Goal: Information Seeking & Learning: Learn about a topic

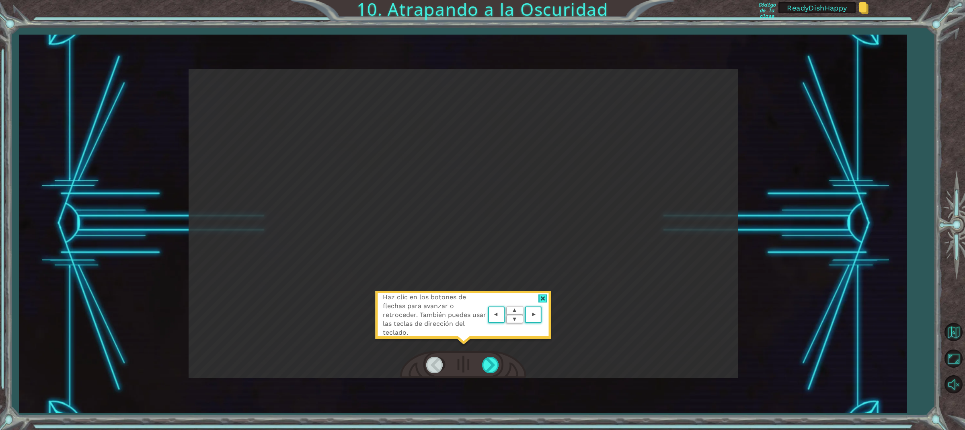
click at [543, 315] on area at bounding box center [543, 315] width 0 height 0
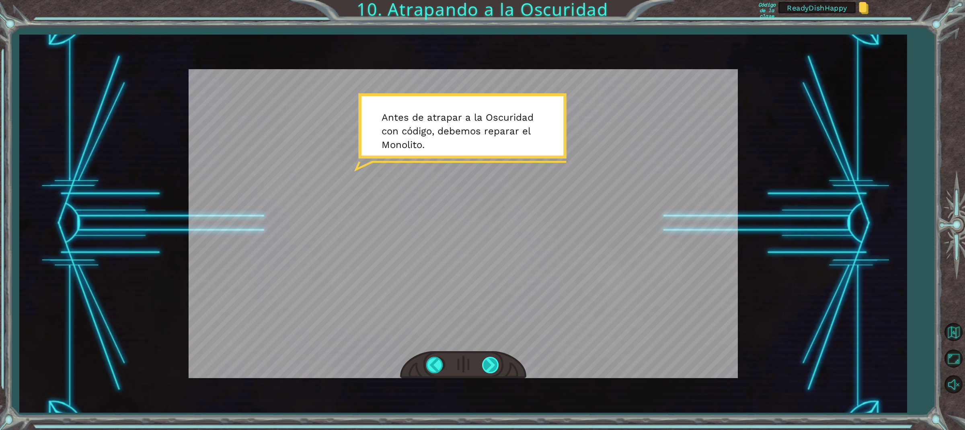
click at [497, 363] on div at bounding box center [491, 364] width 18 height 16
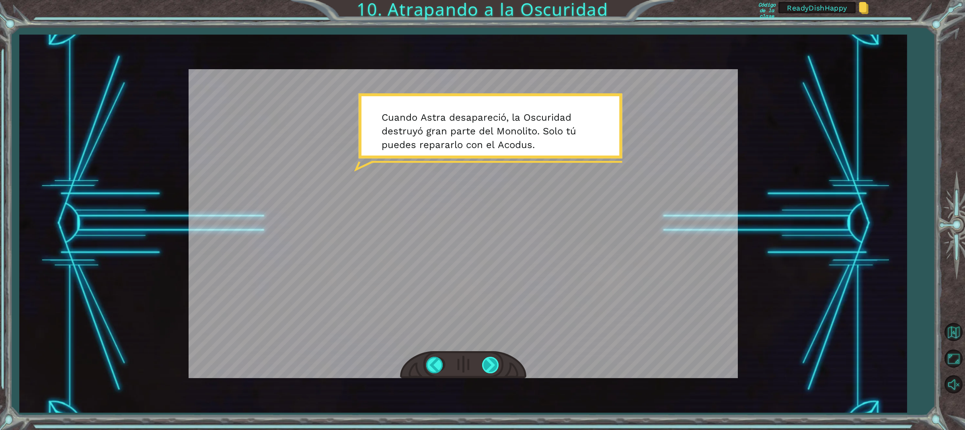
click at [489, 368] on div at bounding box center [491, 364] width 18 height 16
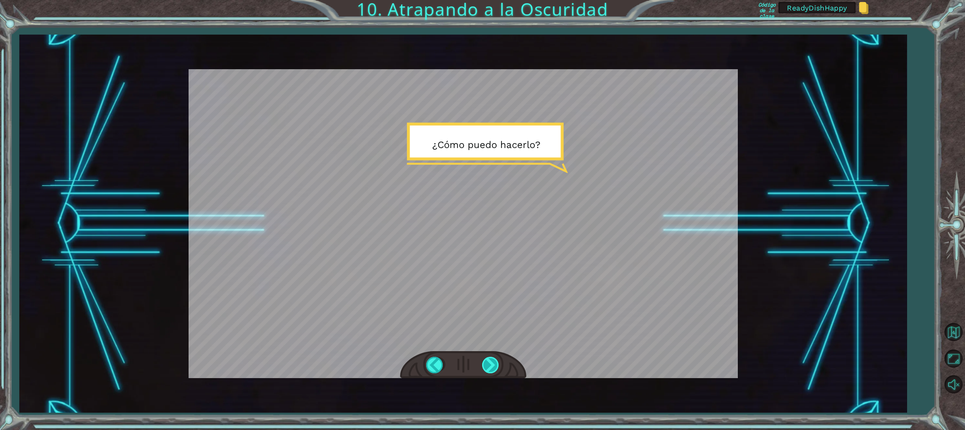
click at [490, 364] on div at bounding box center [491, 364] width 18 height 16
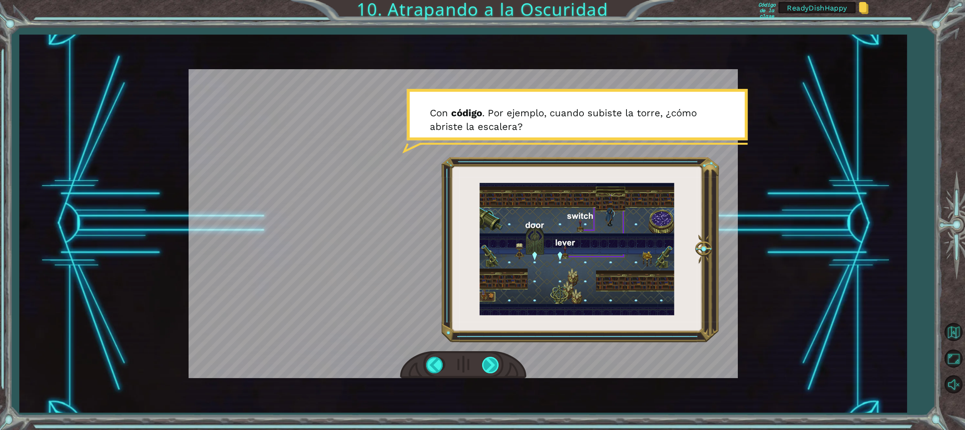
click at [491, 362] on div at bounding box center [491, 364] width 18 height 16
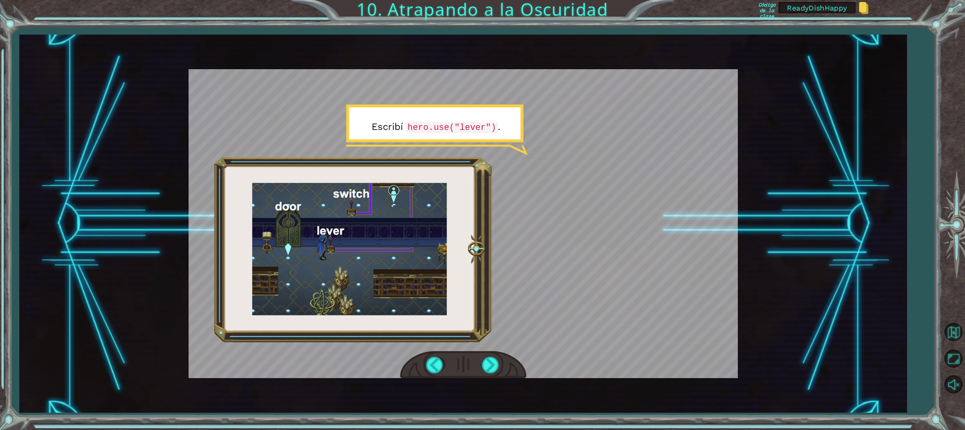
click at [490, 356] on div at bounding box center [463, 365] width 126 height 28
click at [491, 368] on div at bounding box center [491, 364] width 18 height 16
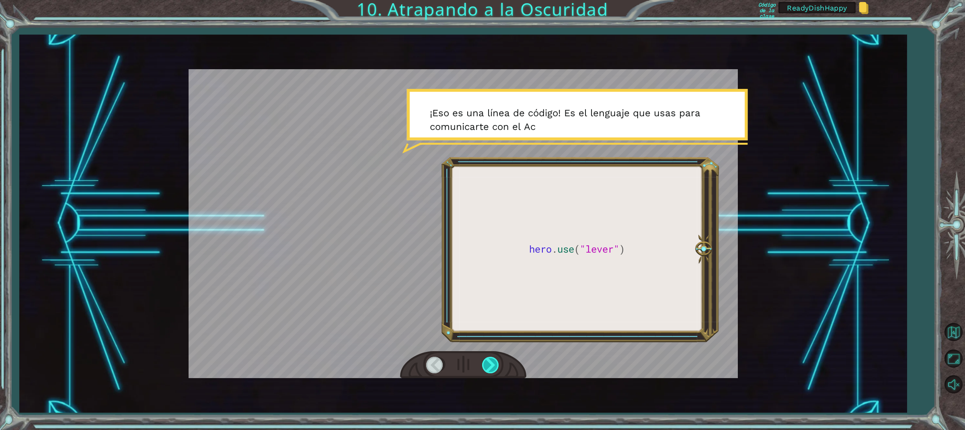
click at [491, 368] on div at bounding box center [491, 364] width 18 height 16
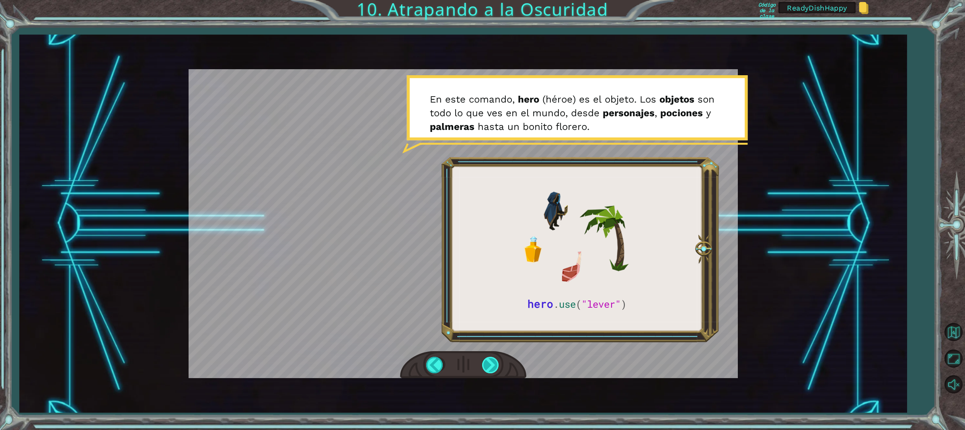
click at [490, 363] on div at bounding box center [491, 364] width 18 height 16
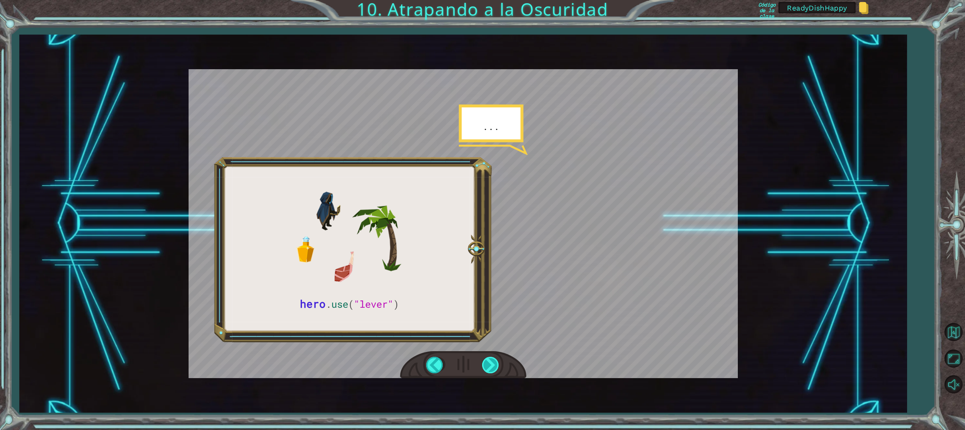
click at [492, 366] on div at bounding box center [491, 364] width 18 height 16
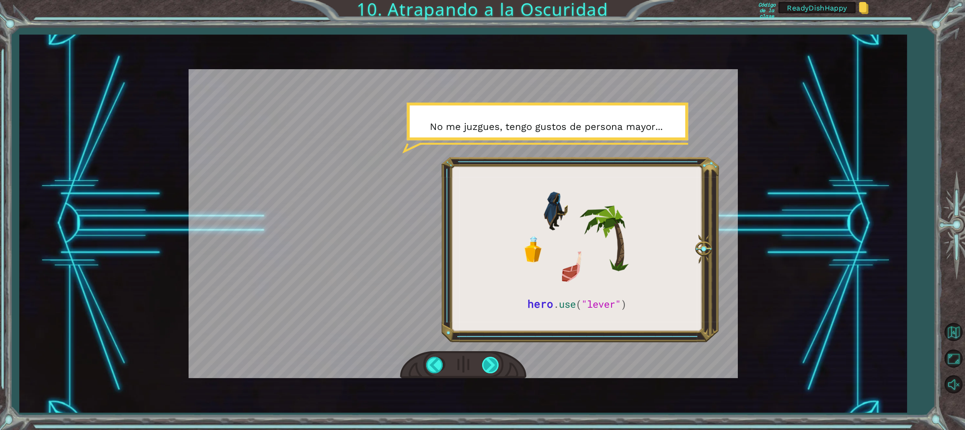
click at [492, 361] on div at bounding box center [491, 364] width 18 height 16
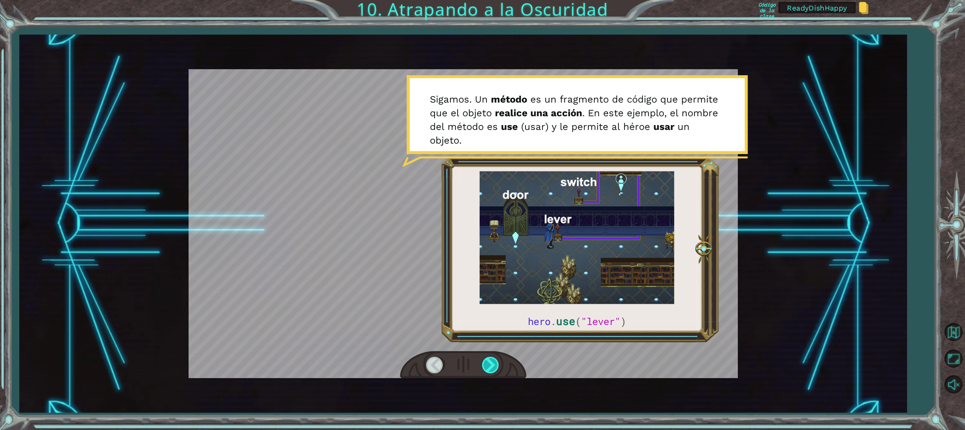
click at [500, 373] on div at bounding box center [491, 364] width 18 height 16
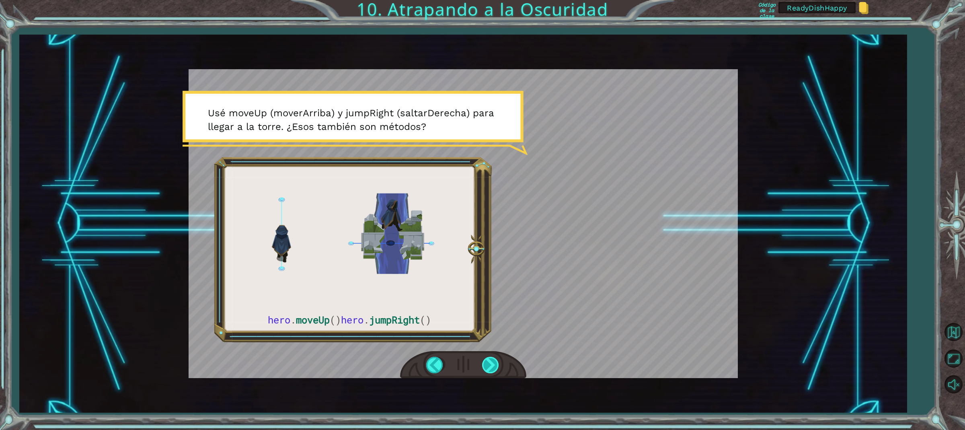
click at [489, 367] on div at bounding box center [491, 364] width 18 height 16
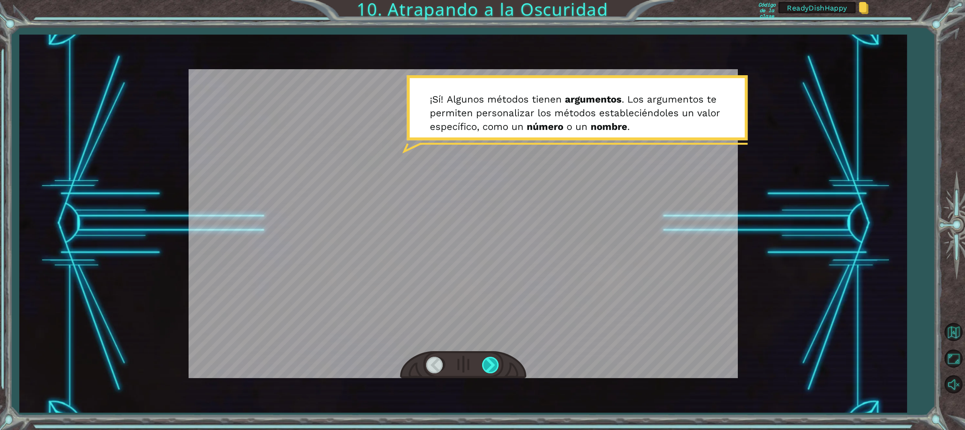
click at [492, 365] on div at bounding box center [491, 364] width 18 height 16
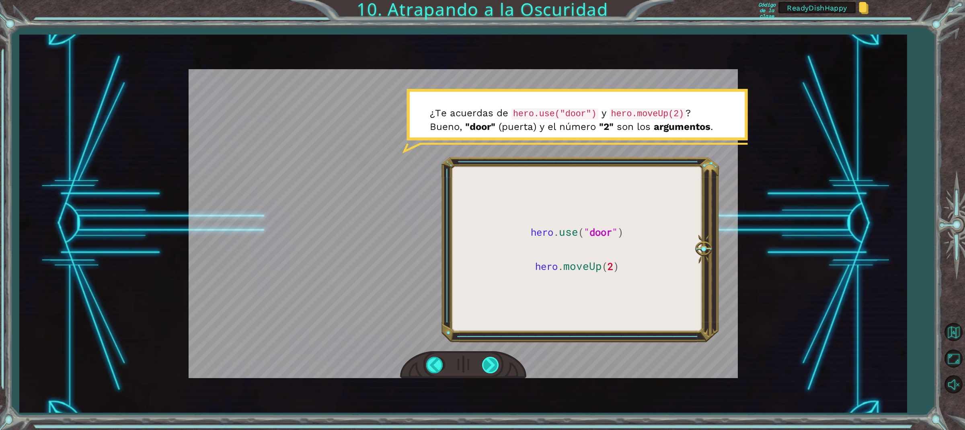
click at [489, 359] on div at bounding box center [491, 364] width 18 height 16
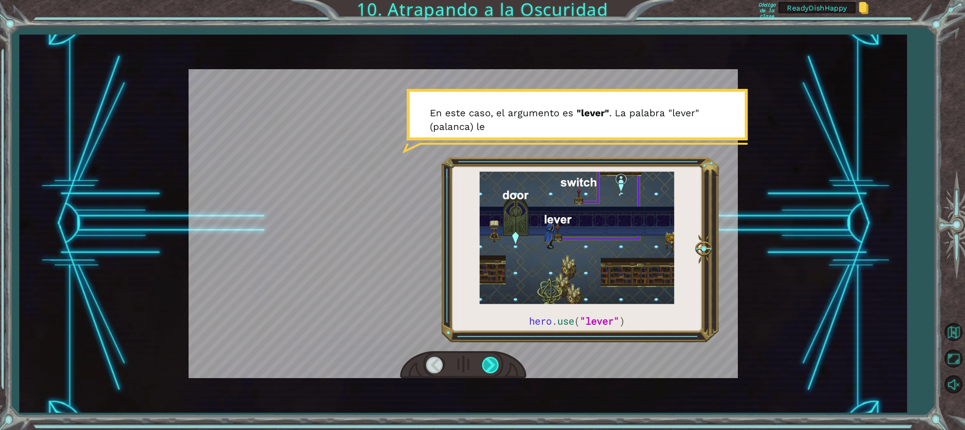
click at [489, 359] on div at bounding box center [491, 364] width 18 height 16
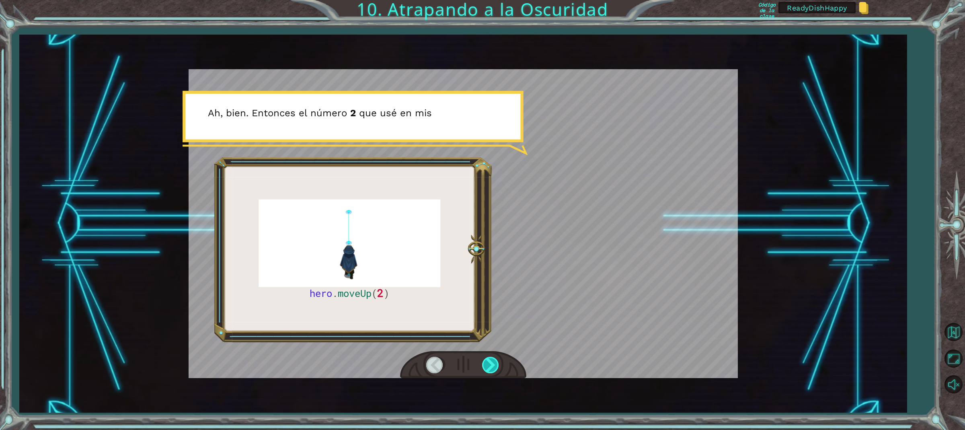
click at [489, 359] on div at bounding box center [491, 364] width 18 height 16
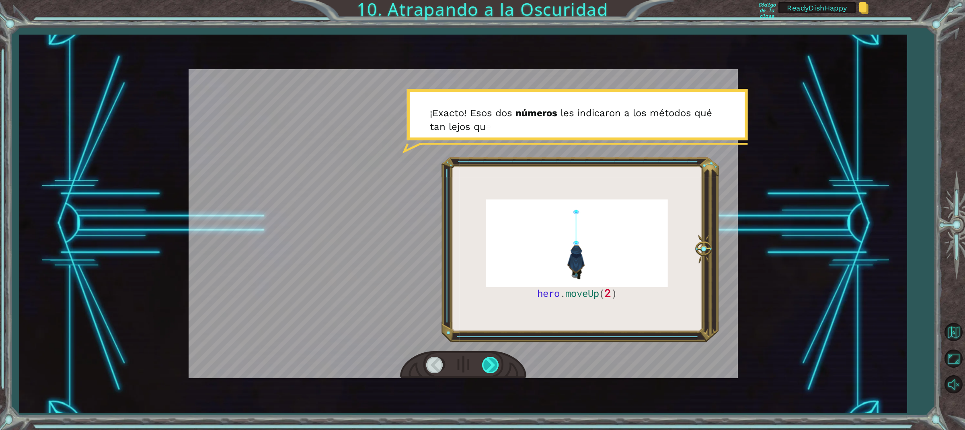
click at [489, 359] on div at bounding box center [491, 364] width 18 height 16
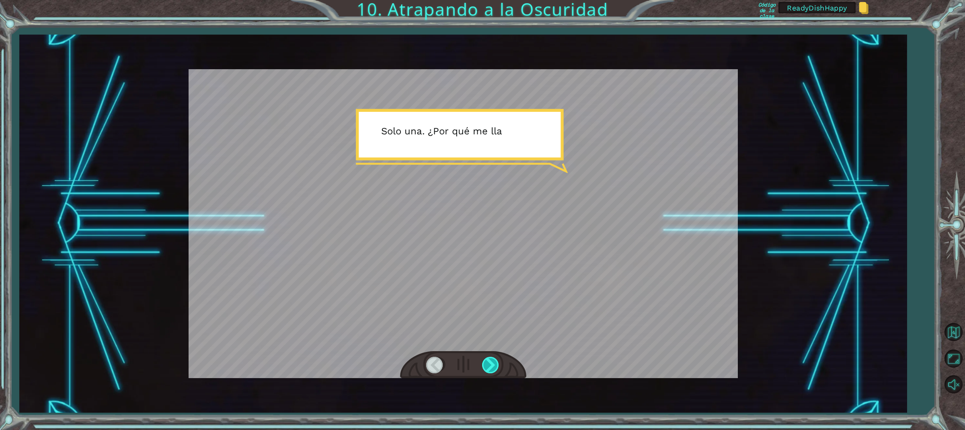
click at [489, 359] on div at bounding box center [491, 364] width 18 height 16
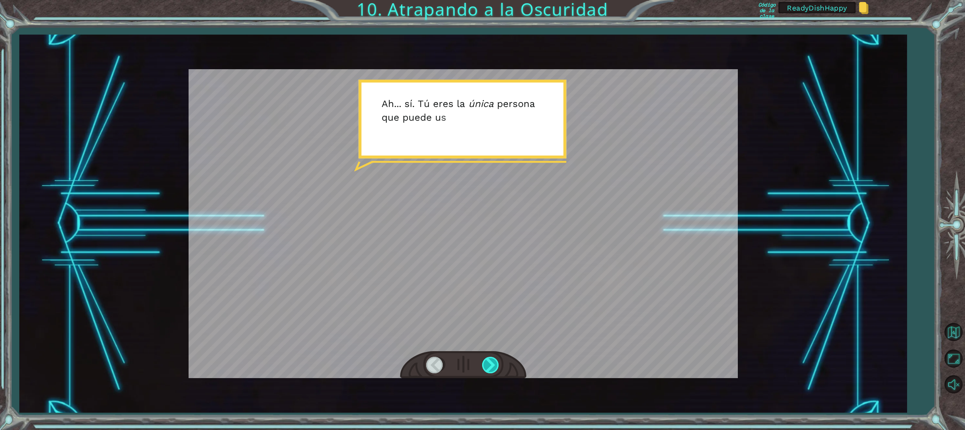
click at [489, 359] on div at bounding box center [491, 364] width 18 height 16
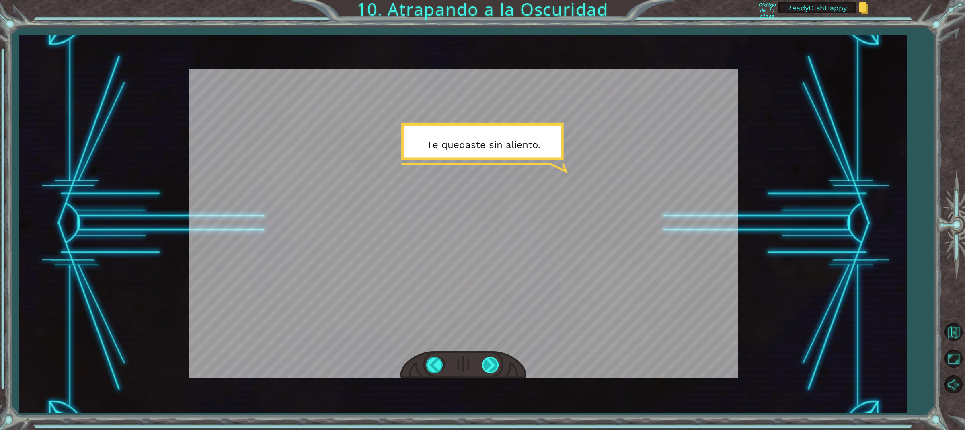
click at [489, 359] on div at bounding box center [491, 364] width 18 height 16
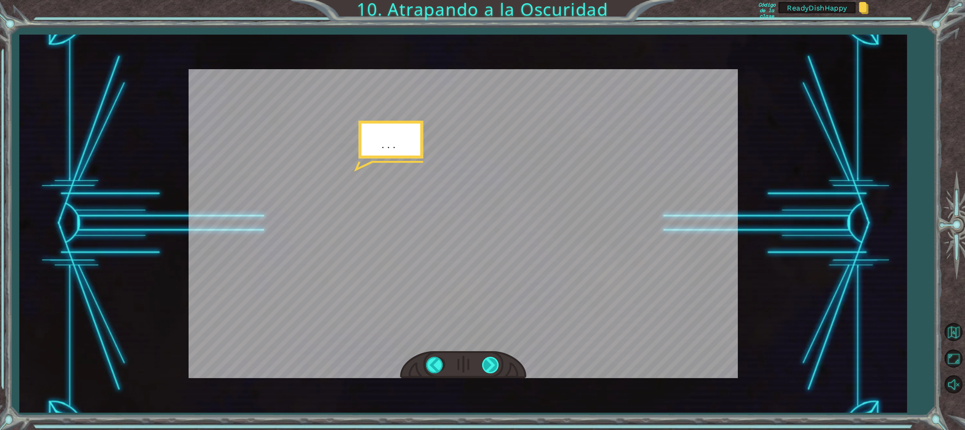
click at [489, 359] on div at bounding box center [491, 364] width 18 height 16
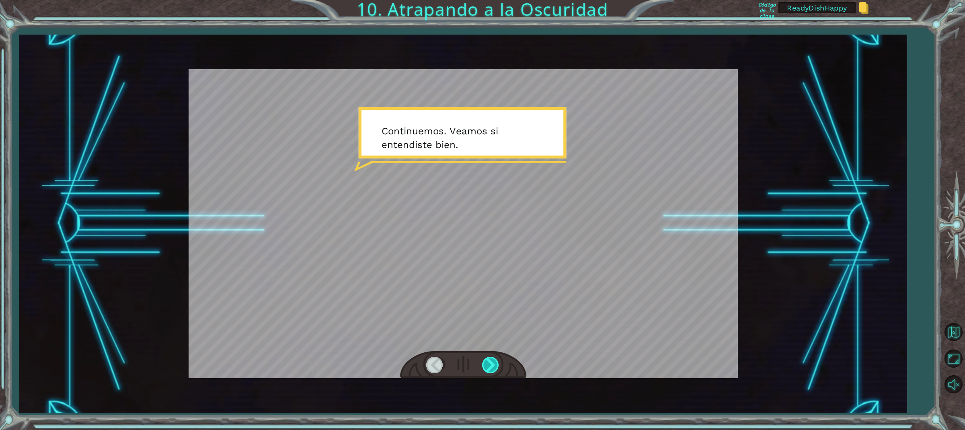
click at [489, 359] on div at bounding box center [491, 364] width 18 height 16
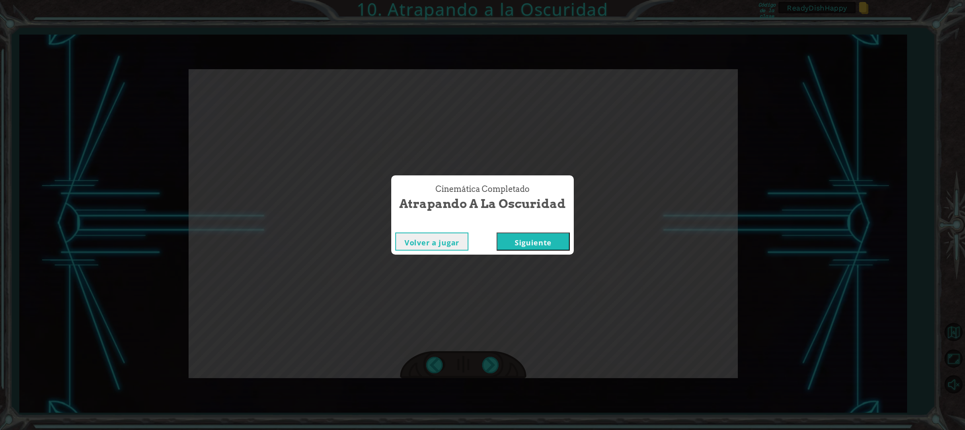
click at [527, 233] on button "Siguiente" at bounding box center [532, 241] width 73 height 18
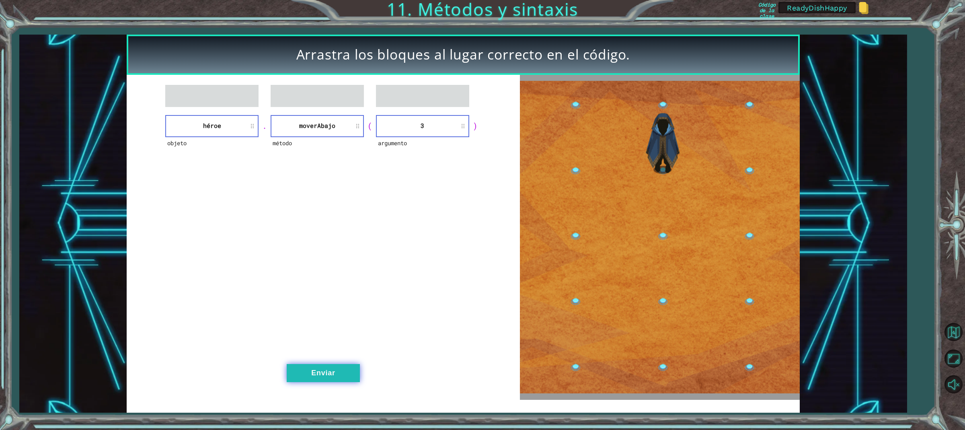
click at [317, 371] on button "Enviar" at bounding box center [323, 373] width 73 height 18
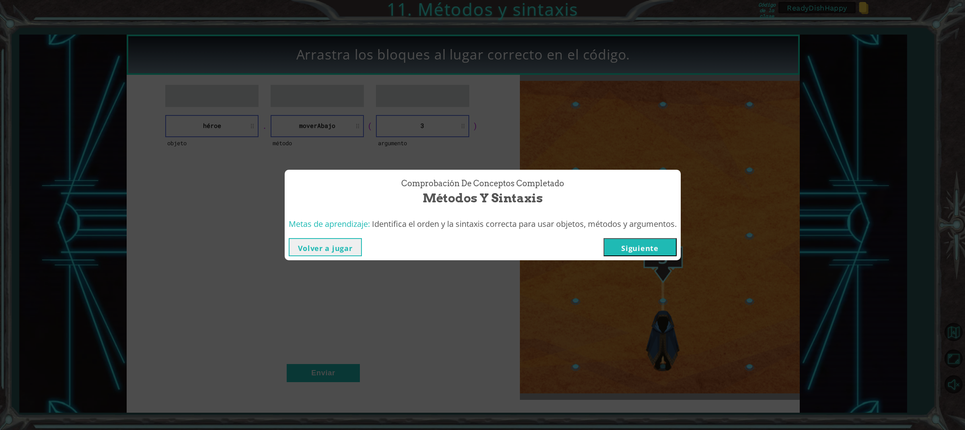
click at [632, 252] on button "Siguiente" at bounding box center [639, 247] width 73 height 18
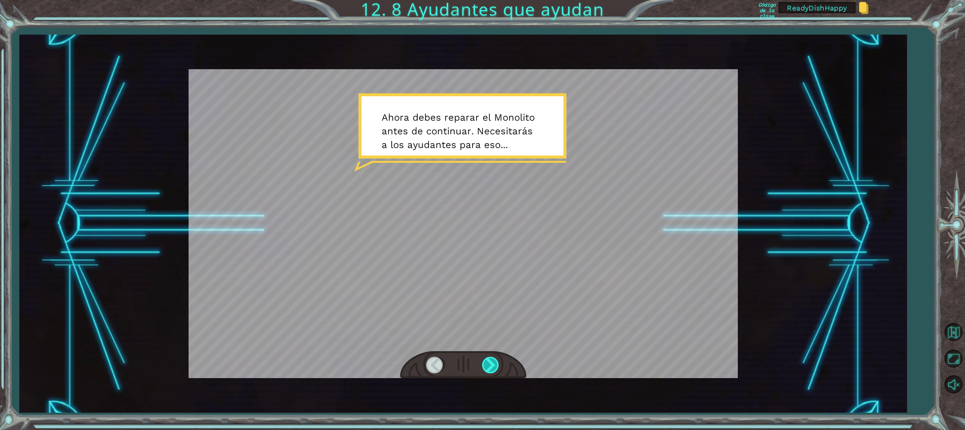
click at [493, 367] on div at bounding box center [491, 364] width 18 height 16
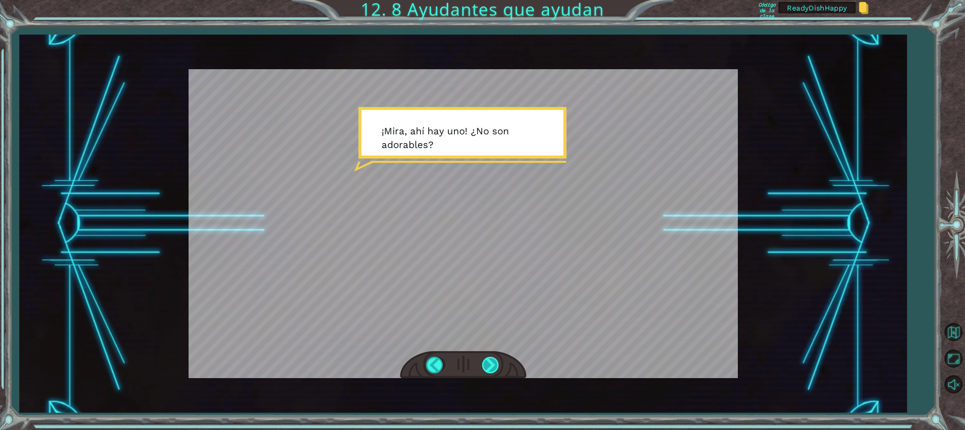
click at [486, 359] on div at bounding box center [491, 364] width 18 height 16
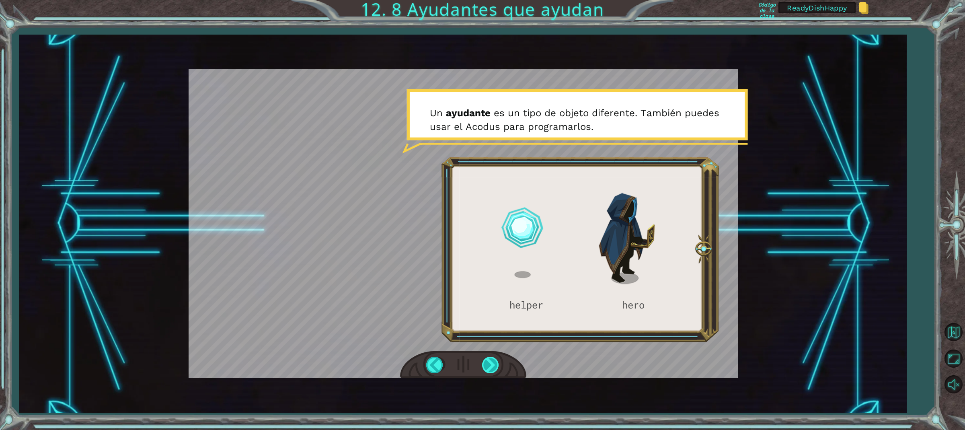
click at [495, 366] on div at bounding box center [491, 364] width 18 height 16
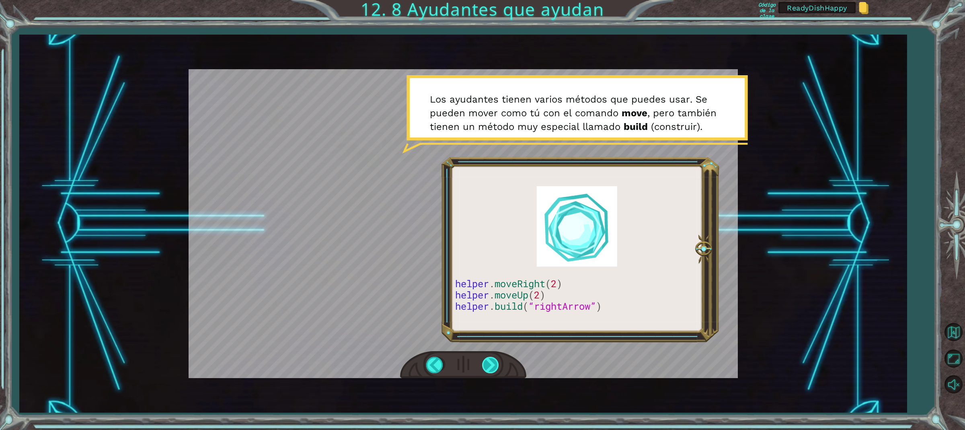
click at [488, 363] on div at bounding box center [491, 364] width 18 height 16
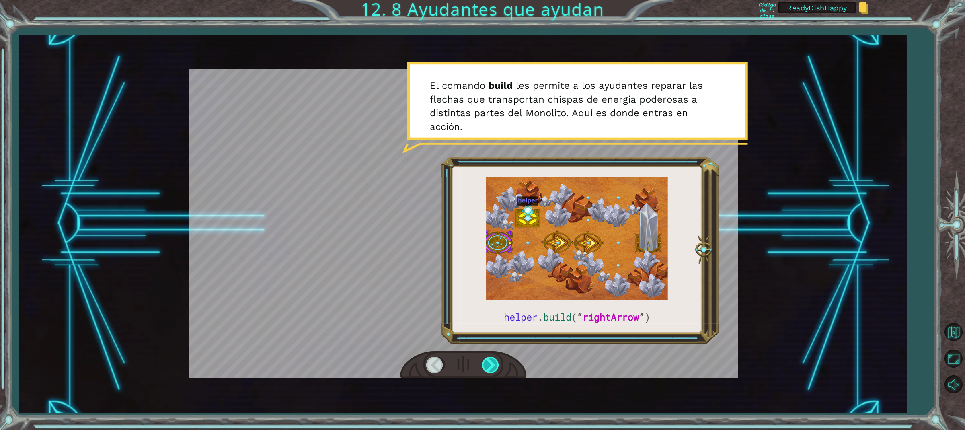
click at [494, 359] on div at bounding box center [491, 364] width 18 height 16
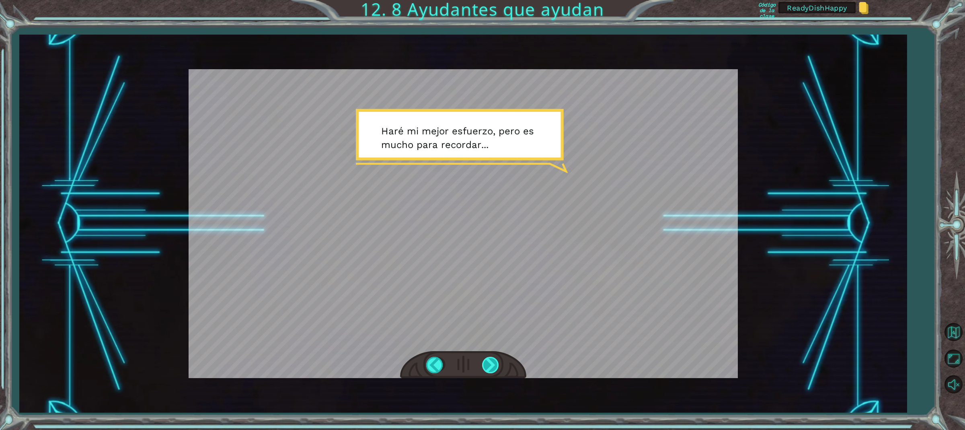
click at [497, 359] on div at bounding box center [491, 364] width 18 height 16
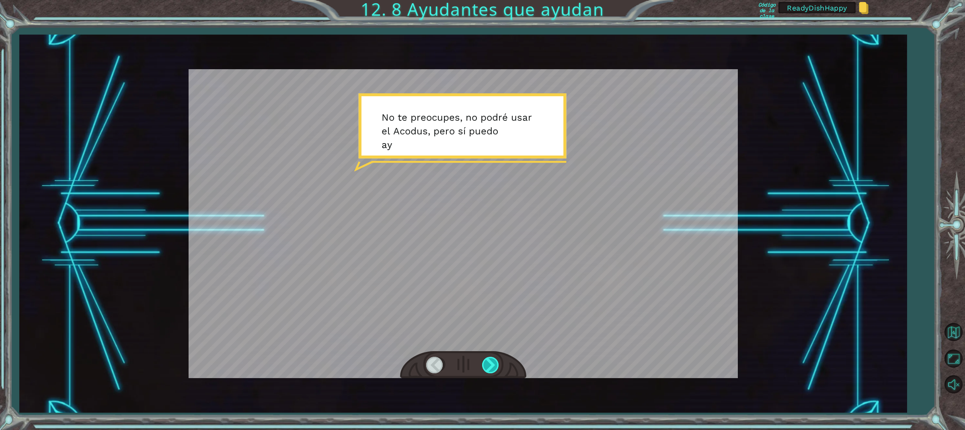
click at [497, 359] on div at bounding box center [491, 364] width 18 height 16
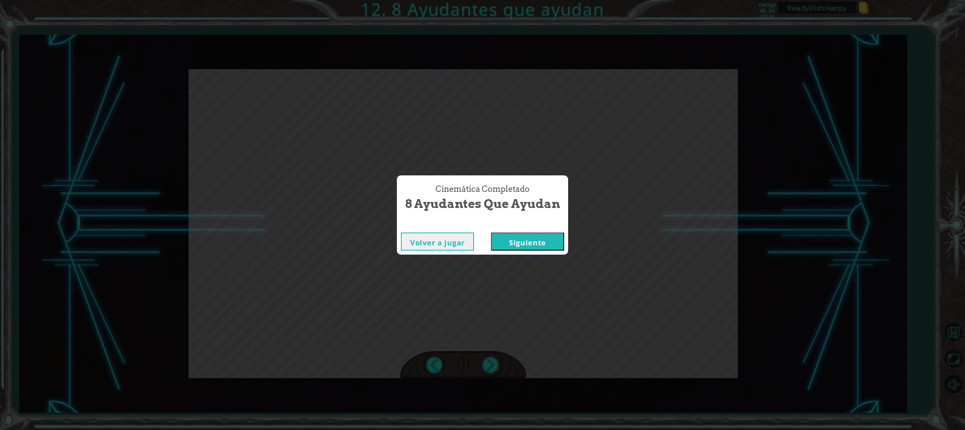
click at [516, 242] on button "Siguiente" at bounding box center [527, 241] width 73 height 18
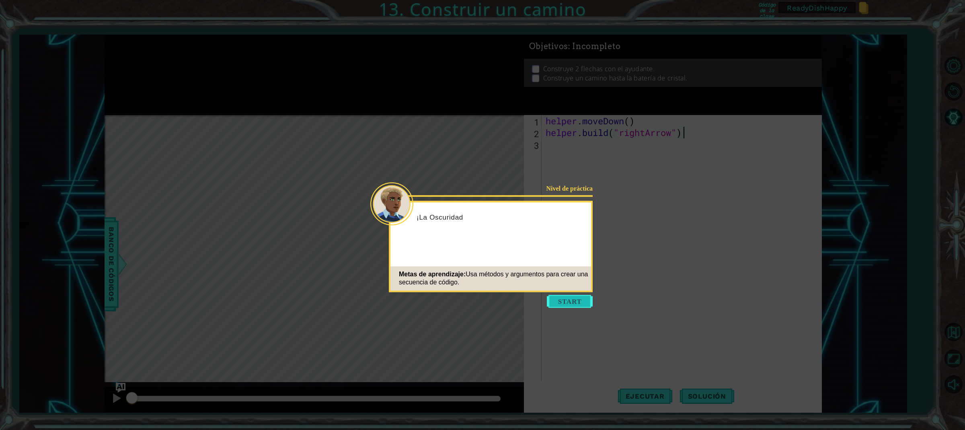
click at [560, 299] on button "Start" at bounding box center [570, 301] width 46 height 13
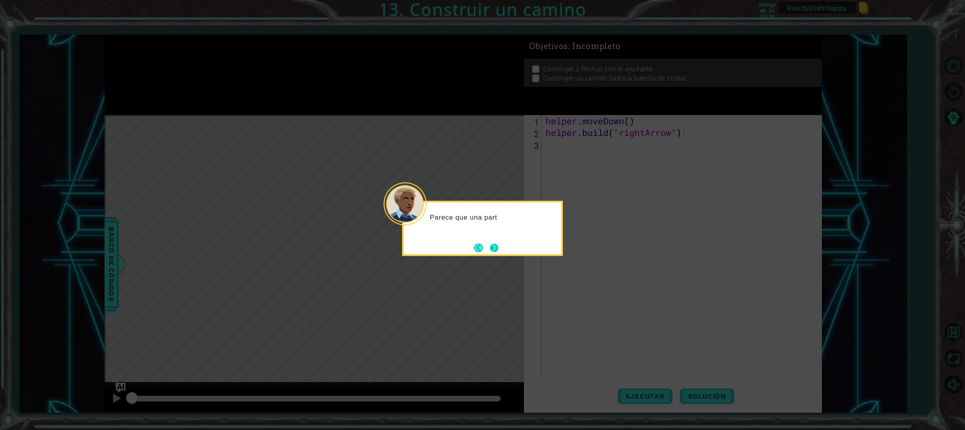
click at [493, 246] on button "Next" at bounding box center [494, 247] width 9 height 9
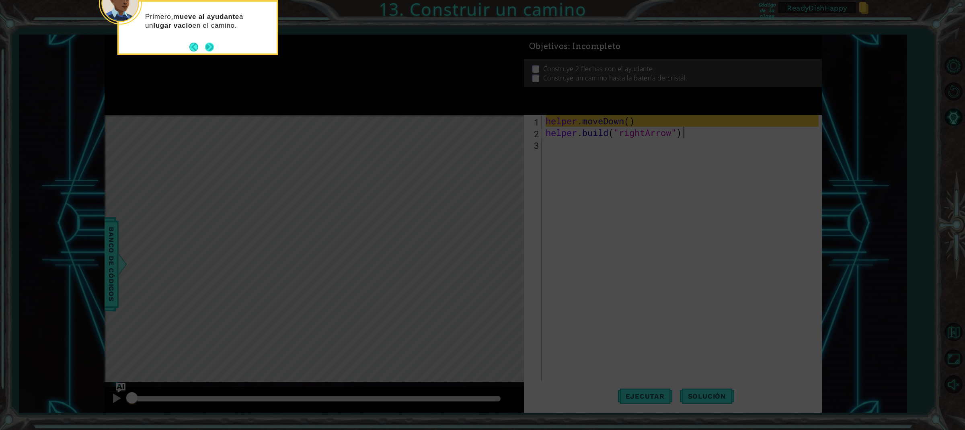
click at [211, 51] on button "Next" at bounding box center [209, 47] width 9 height 9
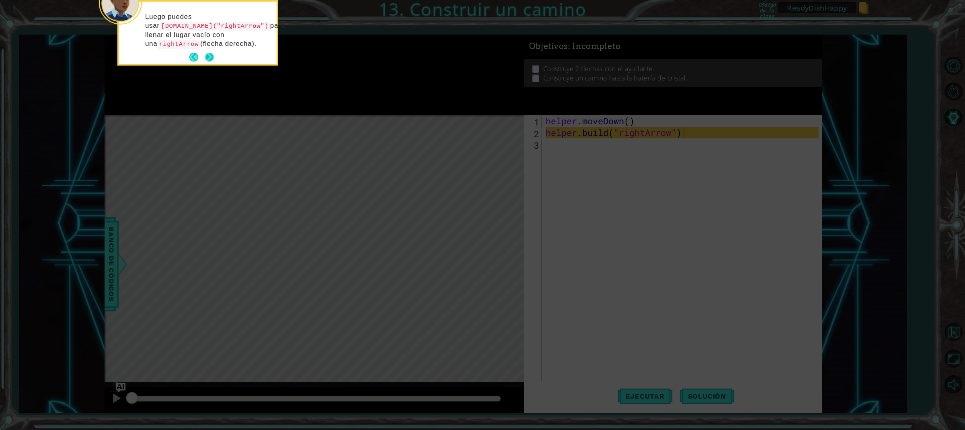
click at [209, 59] on button "Next" at bounding box center [209, 57] width 9 height 9
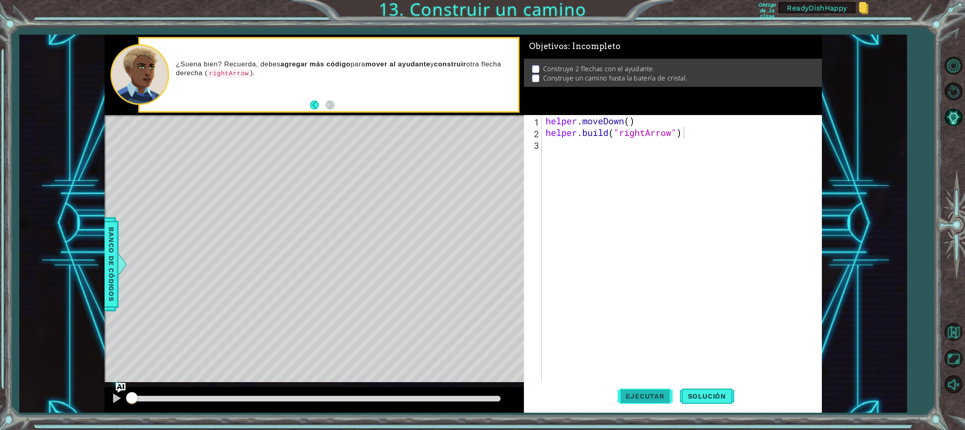
click at [656, 398] on span "Ejecutar" at bounding box center [644, 396] width 55 height 8
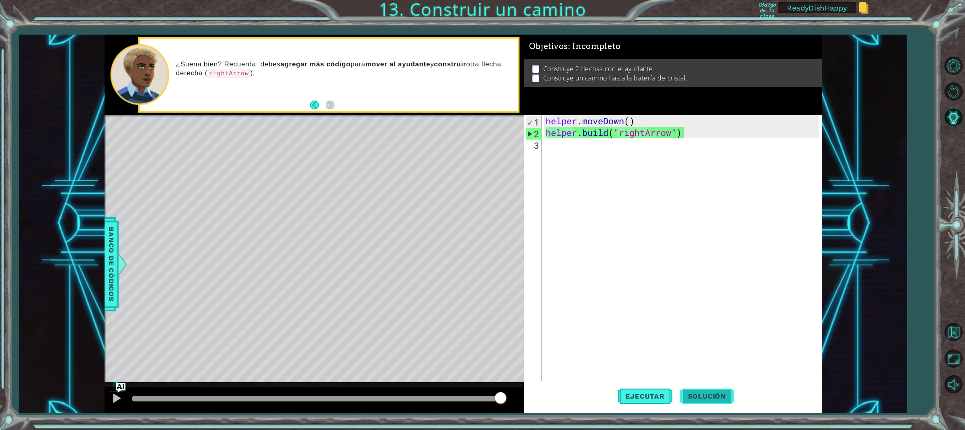
click at [694, 392] on span "Solución" at bounding box center [707, 396] width 54 height 8
type textarea "helper.moveDown()"
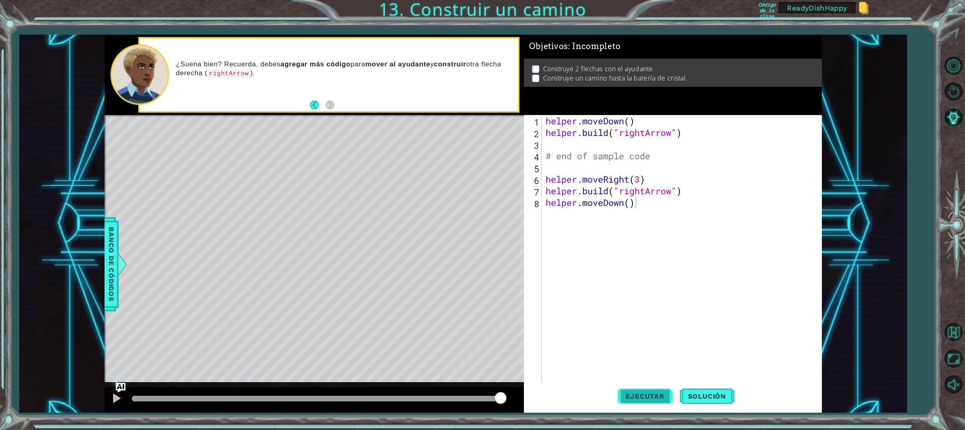
click at [651, 392] on span "Ejecutar" at bounding box center [644, 396] width 55 height 8
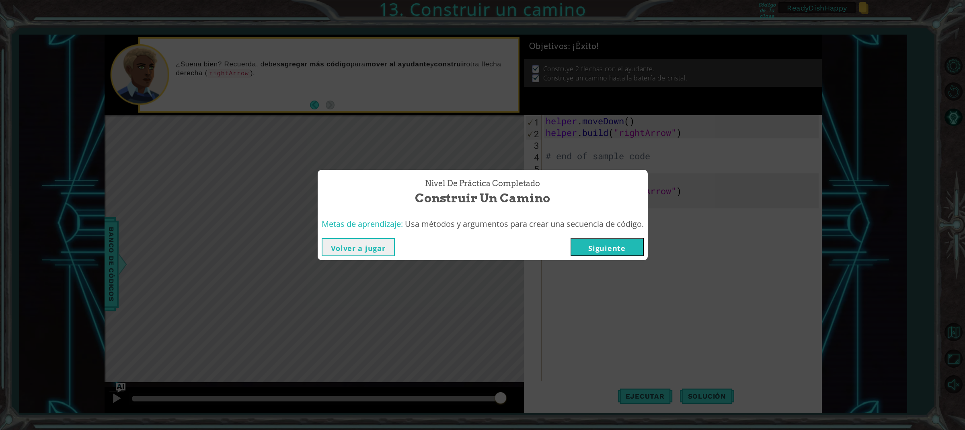
click at [377, 245] on button "Volver a jugar" at bounding box center [358, 247] width 73 height 18
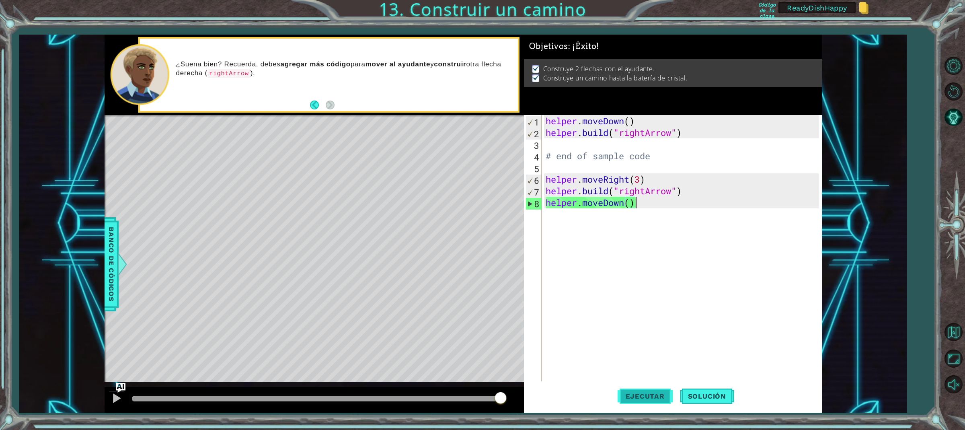
click at [650, 398] on span "Ejecutar" at bounding box center [644, 396] width 55 height 8
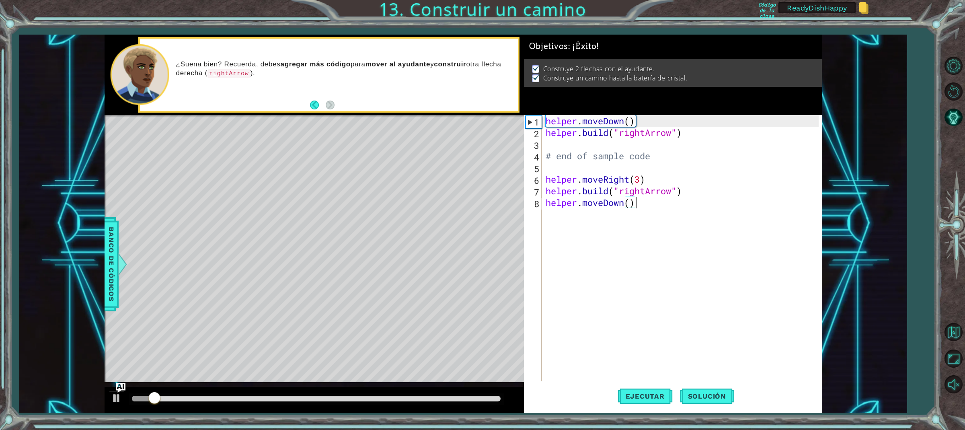
click at [497, 396] on div at bounding box center [316, 398] width 369 height 6
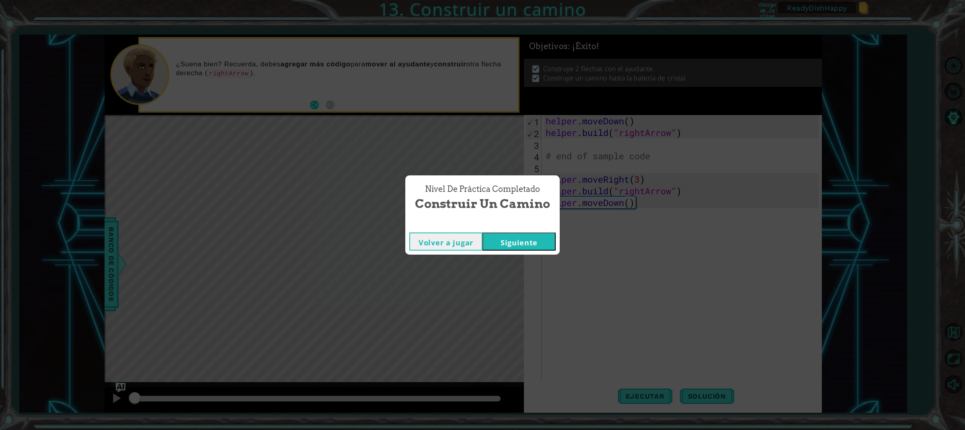
click at [539, 244] on button "Siguiente" at bounding box center [518, 241] width 73 height 18
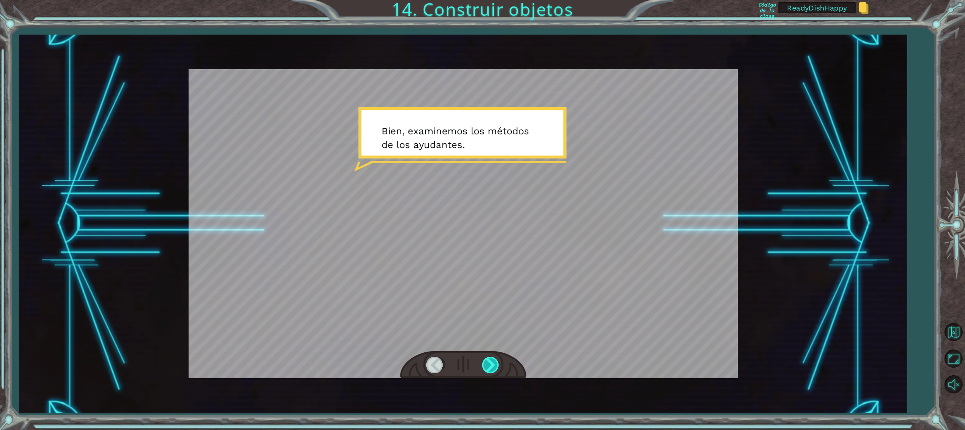
click at [488, 364] on div at bounding box center [491, 364] width 18 height 16
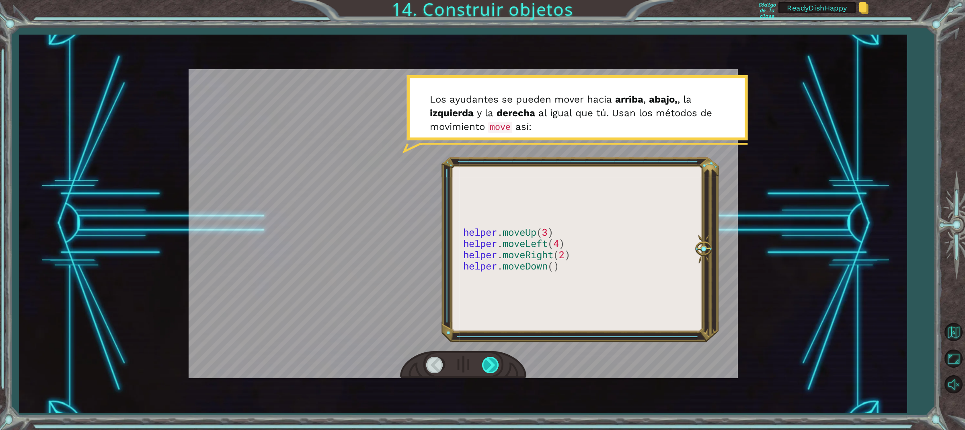
click at [488, 364] on div at bounding box center [491, 364] width 18 height 16
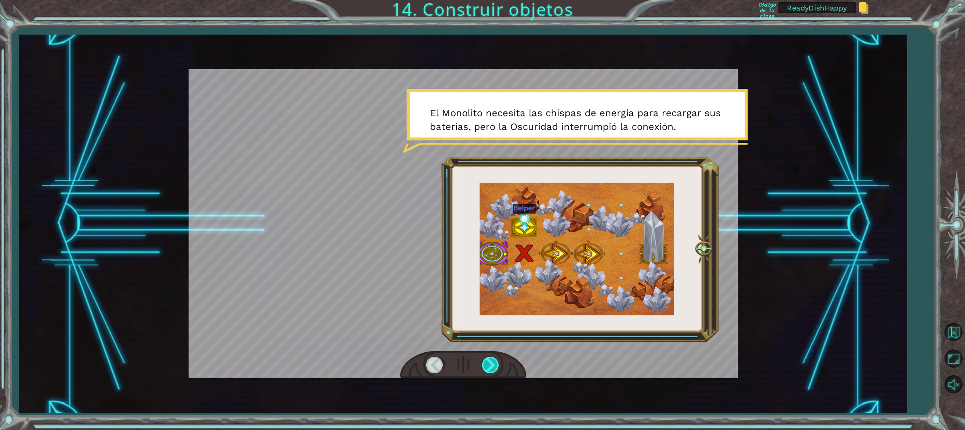
click at [488, 364] on div at bounding box center [491, 364] width 18 height 16
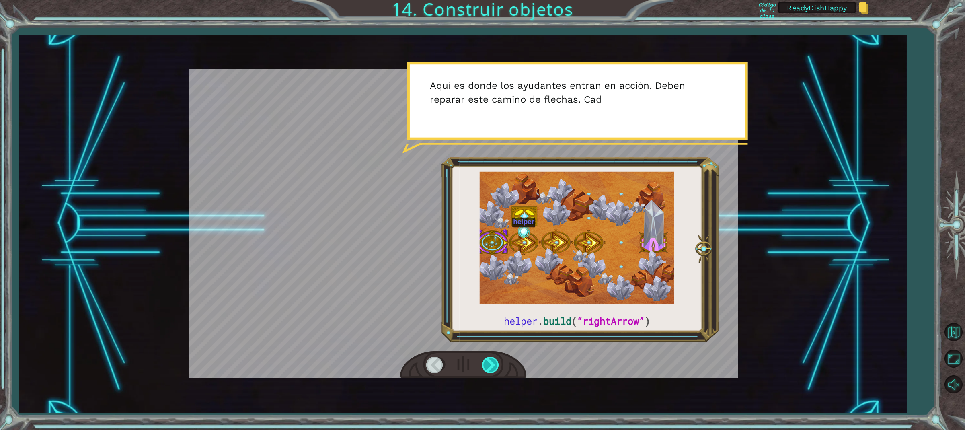
click at [488, 364] on div at bounding box center [491, 364] width 18 height 16
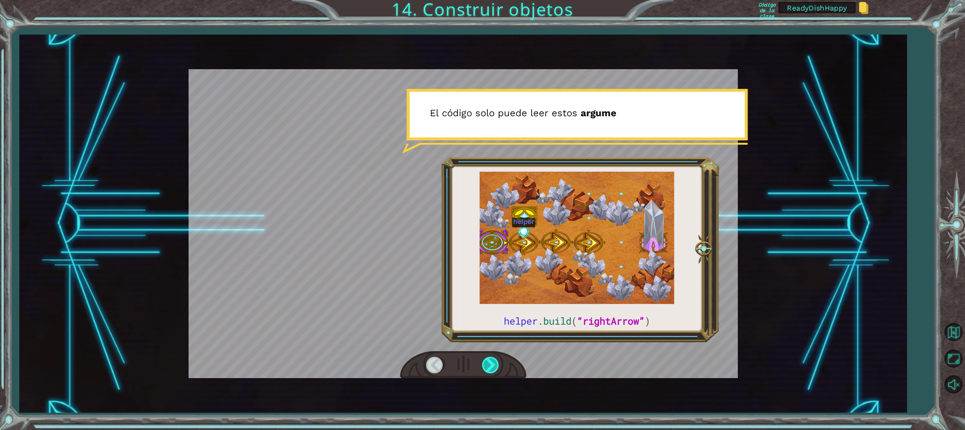
click at [488, 364] on div at bounding box center [491, 364] width 18 height 16
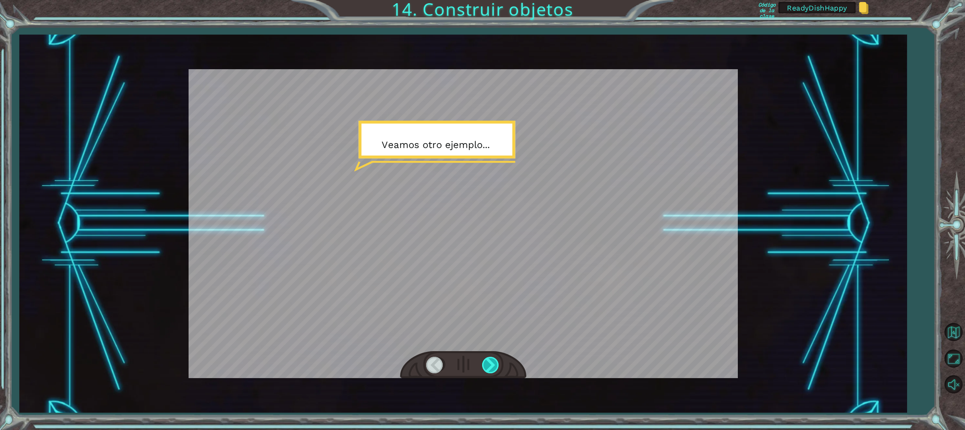
click at [488, 364] on div at bounding box center [491, 364] width 18 height 16
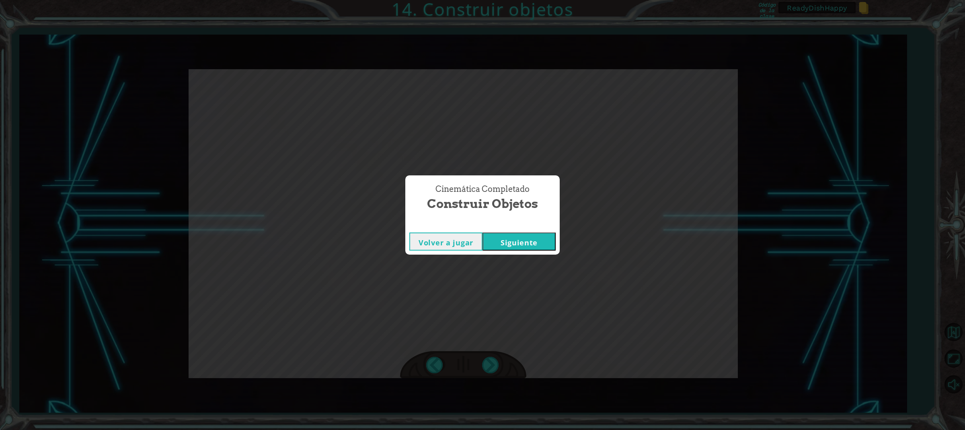
click at [522, 224] on div "Cinemática Completado" at bounding box center [482, 224] width 154 height 8
click at [517, 242] on button "Siguiente" at bounding box center [518, 241] width 73 height 18
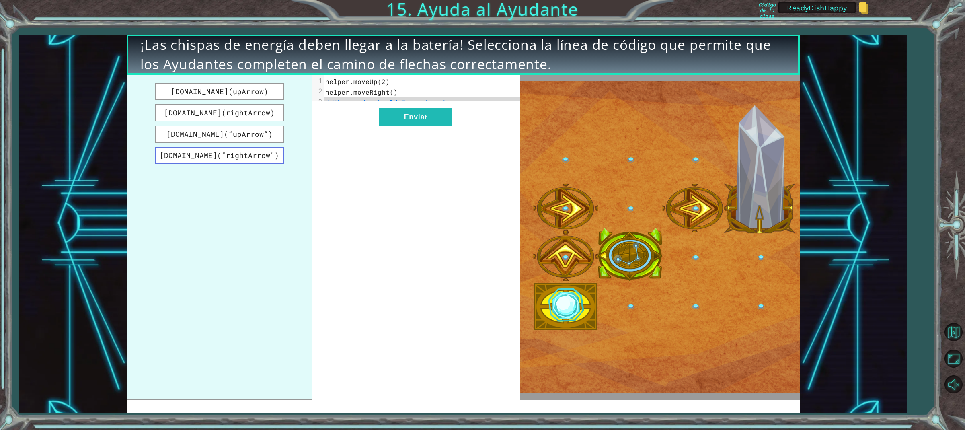
click at [242, 155] on button "[DOMAIN_NAME](“rightArrow”)" at bounding box center [219, 155] width 129 height 17
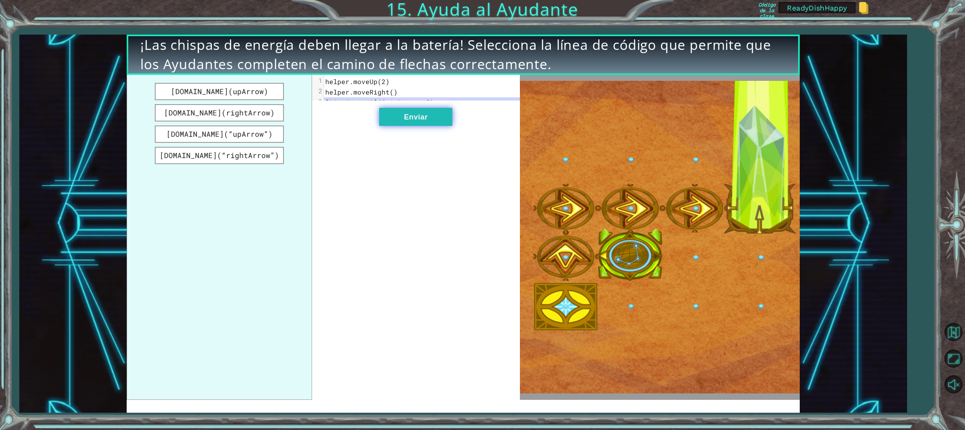
click at [440, 126] on button "Enviar" at bounding box center [415, 117] width 73 height 18
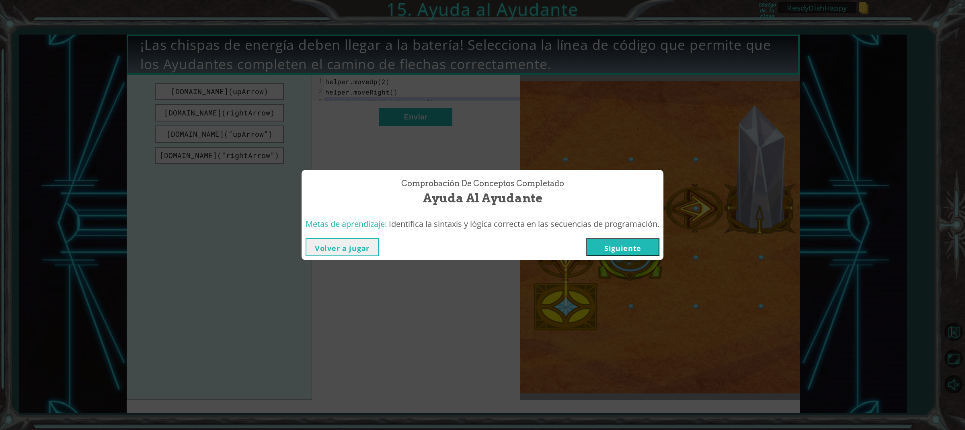
click at [629, 250] on button "Siguiente" at bounding box center [622, 247] width 73 height 18
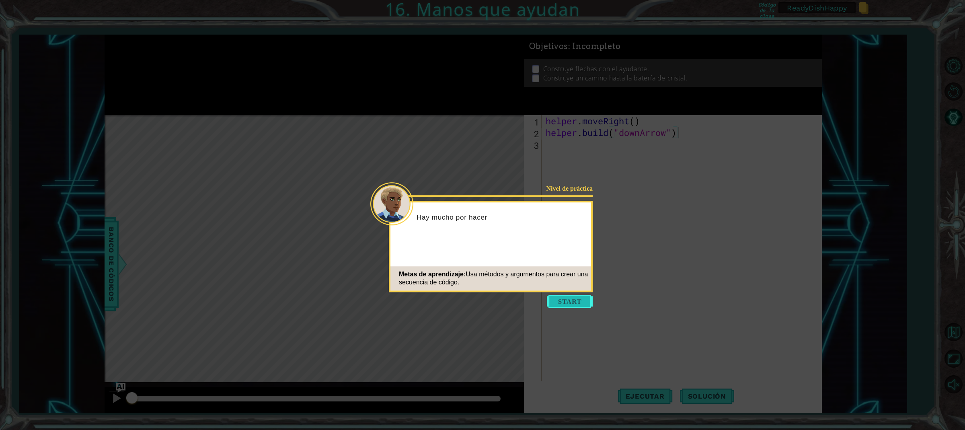
click at [570, 299] on button "Start" at bounding box center [570, 301] width 46 height 13
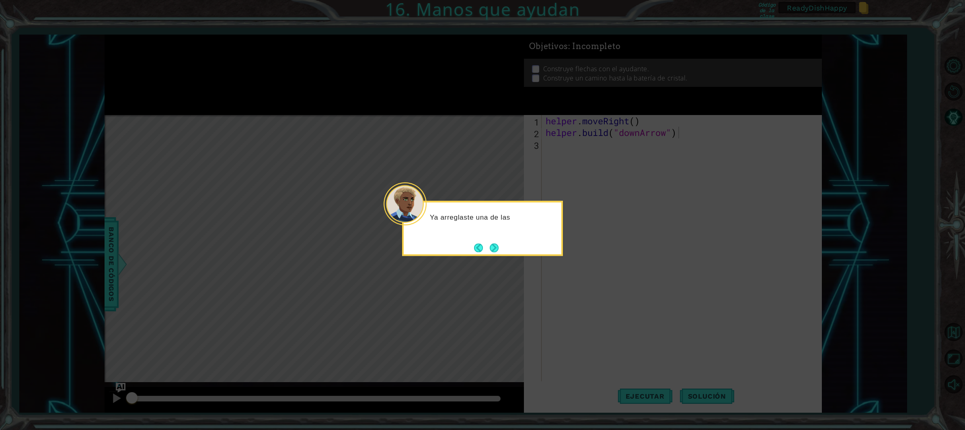
click at [491, 248] on button "Next" at bounding box center [494, 247] width 9 height 9
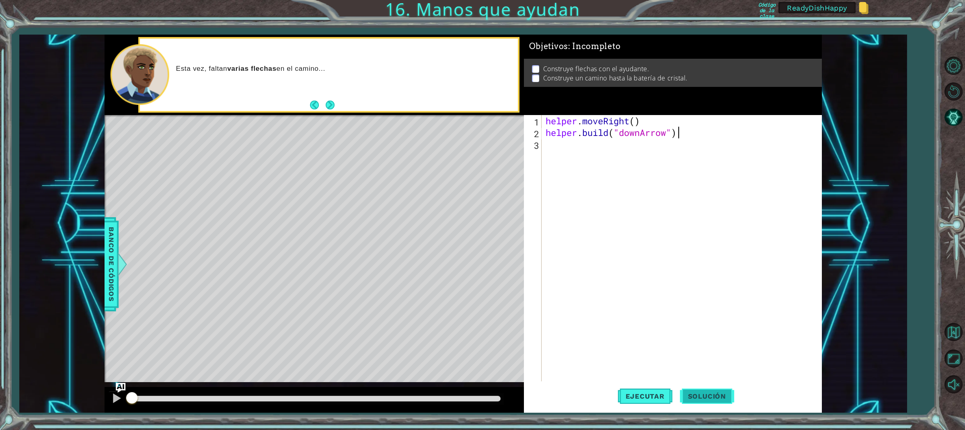
click at [711, 393] on span "Solución" at bounding box center [707, 396] width 54 height 8
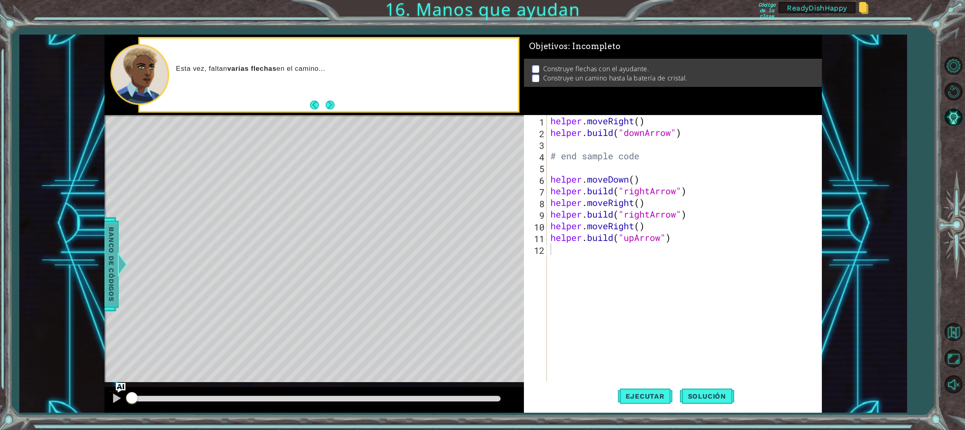
click at [115, 266] on span "Banco de códigos" at bounding box center [111, 263] width 13 height 83
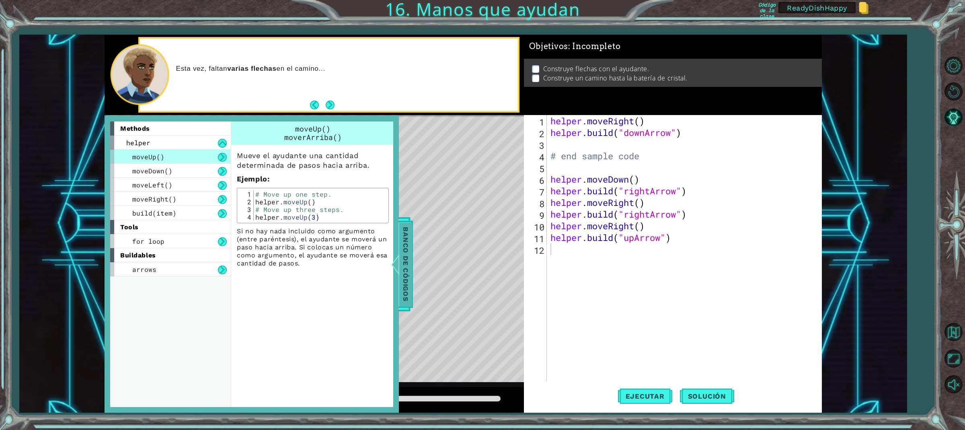
click at [403, 265] on span "Banco de códigos" at bounding box center [405, 263] width 13 height 83
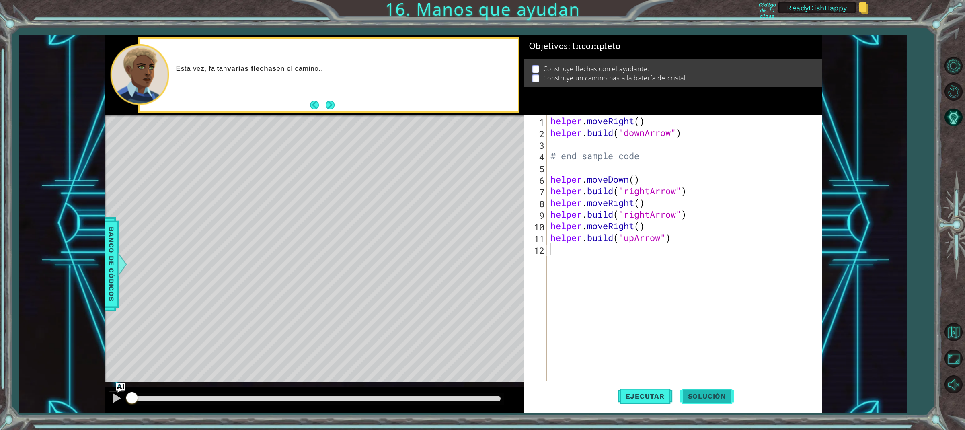
click at [702, 397] on span "Solución" at bounding box center [707, 396] width 54 height 8
click at [658, 392] on span "Ejecutar" at bounding box center [644, 396] width 55 height 8
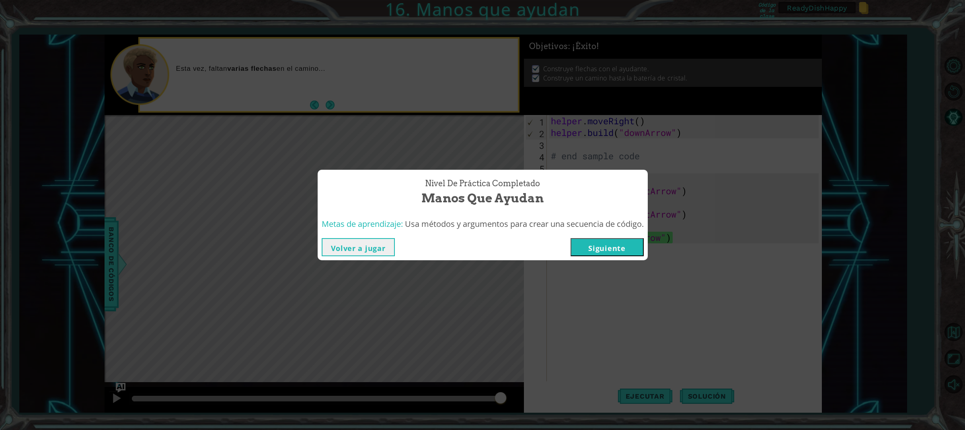
click at [614, 245] on button "Siguiente" at bounding box center [606, 247] width 73 height 18
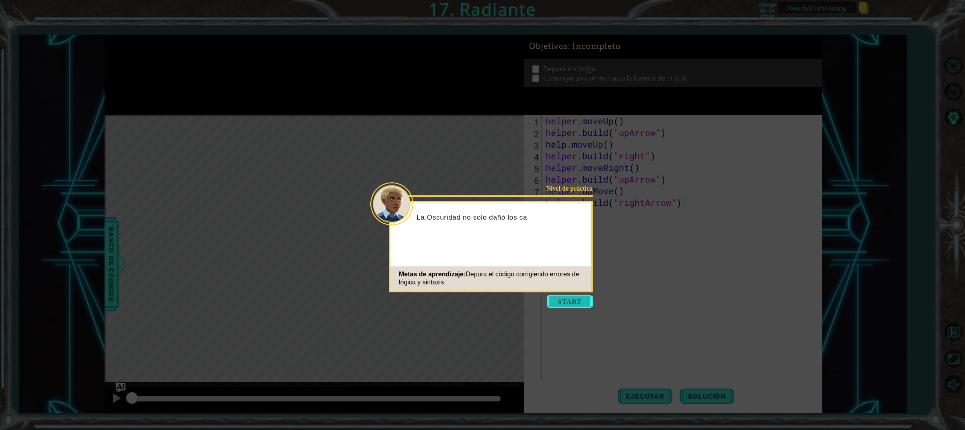
click at [565, 298] on button "Start" at bounding box center [570, 301] width 46 height 13
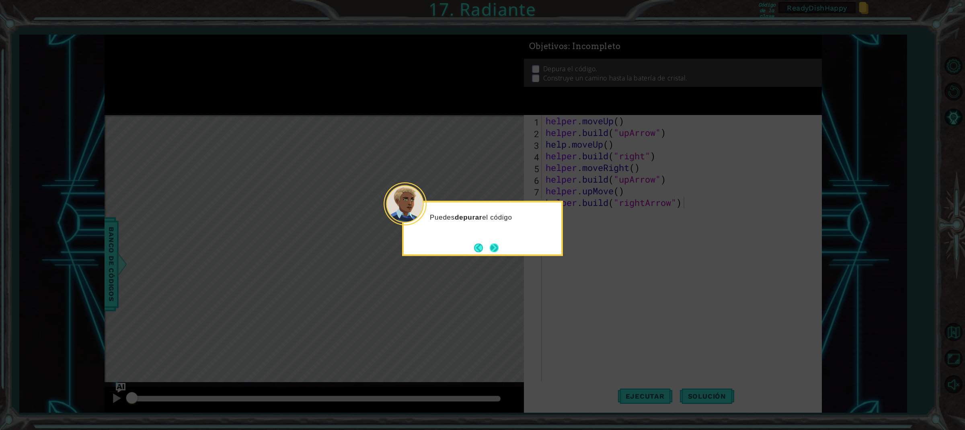
click at [496, 248] on button "Next" at bounding box center [493, 247] width 9 height 9
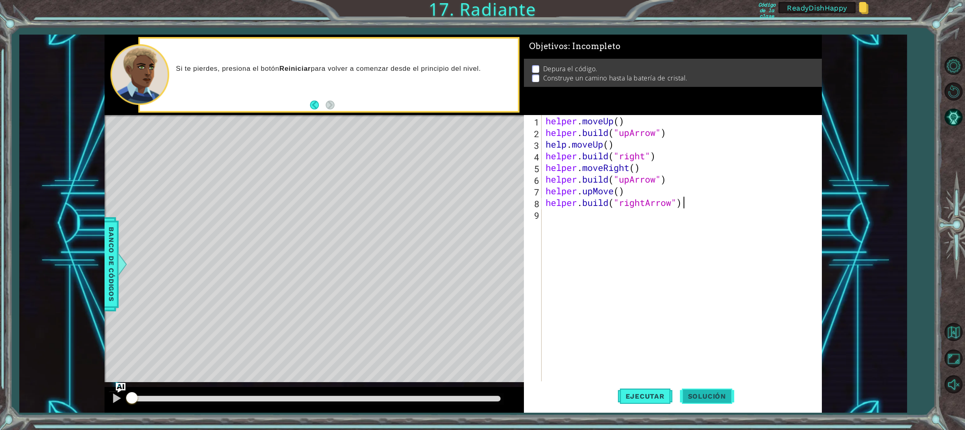
click at [694, 390] on button "Solución" at bounding box center [707, 396] width 54 height 30
click at [656, 389] on button "Ejecutar" at bounding box center [644, 396] width 55 height 30
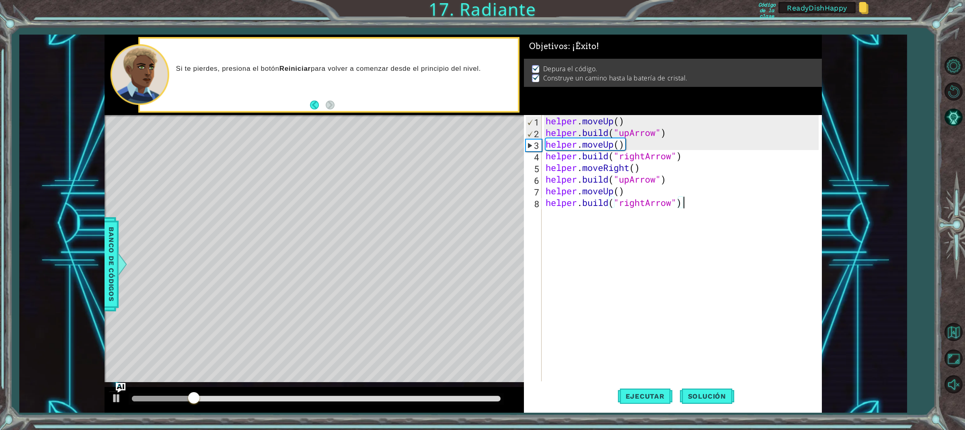
click at [485, 397] on div at bounding box center [316, 398] width 369 height 6
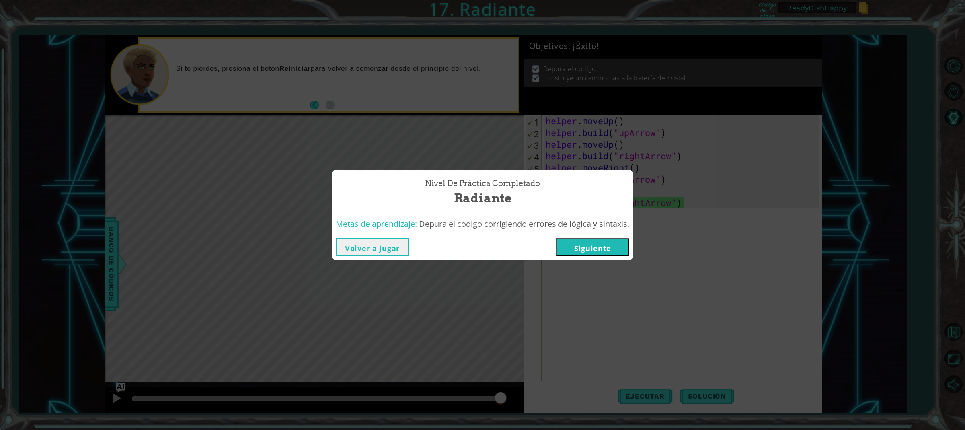
drag, startPoint x: 485, startPoint y: 397, endPoint x: 520, endPoint y: 394, distance: 35.0
click at [520, 394] on body "1 ההההההההההההההההההההההההההההההההההההההההההההההההההההההההההההההההההההההההההההה…" at bounding box center [482, 215] width 965 height 430
click at [588, 248] on button "Siguiente" at bounding box center [592, 247] width 73 height 18
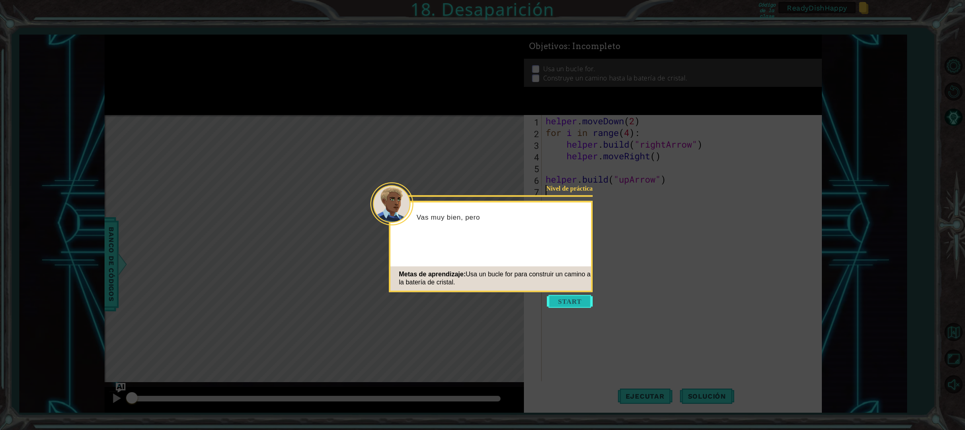
click at [585, 297] on button "Start" at bounding box center [570, 301] width 46 height 13
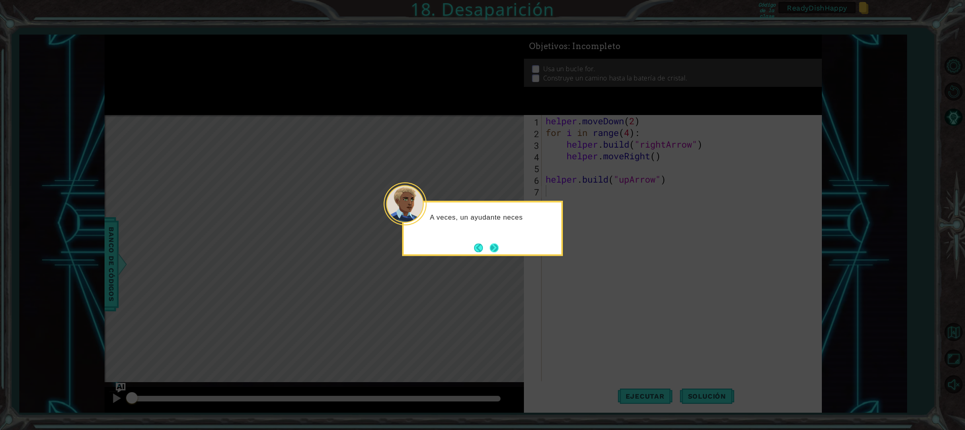
click at [497, 249] on button "Next" at bounding box center [494, 247] width 9 height 9
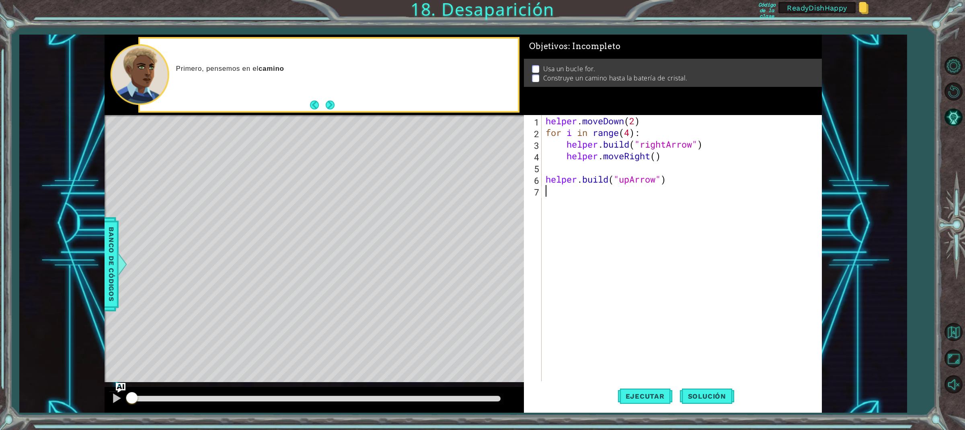
click at [670, 264] on div "helper . moveDown ( 2 ) for i in range ( 4 ) : helper . build ( "rightArrow" ) …" at bounding box center [683, 260] width 279 height 291
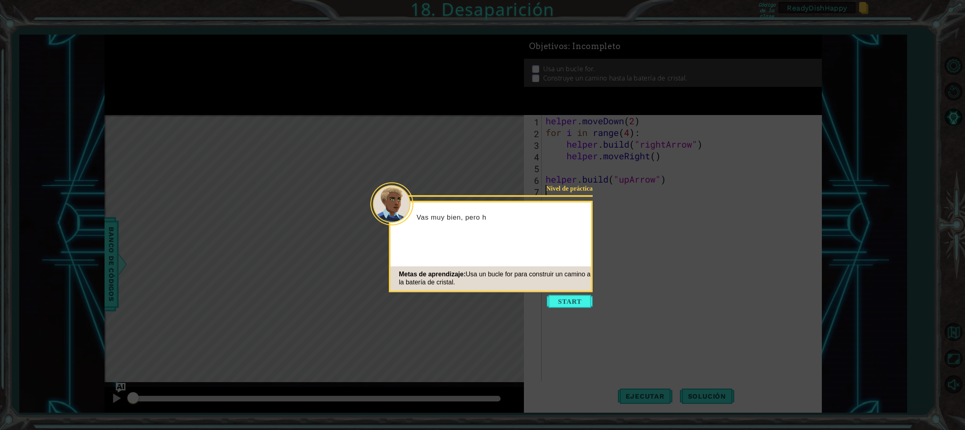
drag, startPoint x: 570, startPoint y: 302, endPoint x: 569, endPoint y: 298, distance: 4.0
click at [570, 302] on button "Start" at bounding box center [570, 301] width 46 height 13
